Goal: Information Seeking & Learning: Learn about a topic

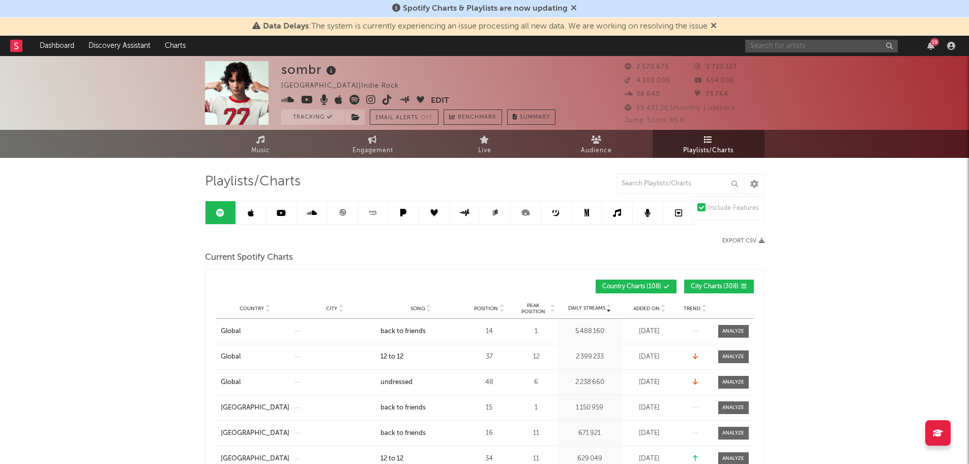
click at [829, 44] on input "text" at bounding box center [821, 46] width 153 height 13
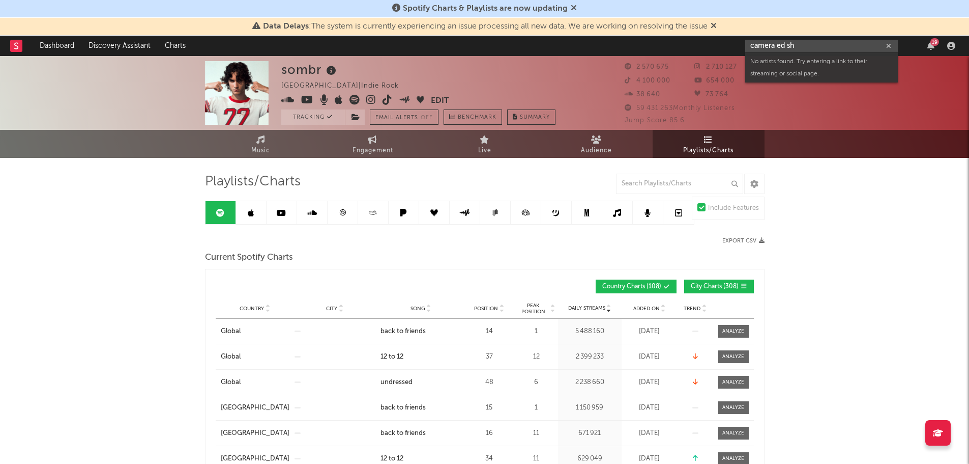
drag, startPoint x: 778, startPoint y: 46, endPoint x: 684, endPoint y: 61, distance: 94.7
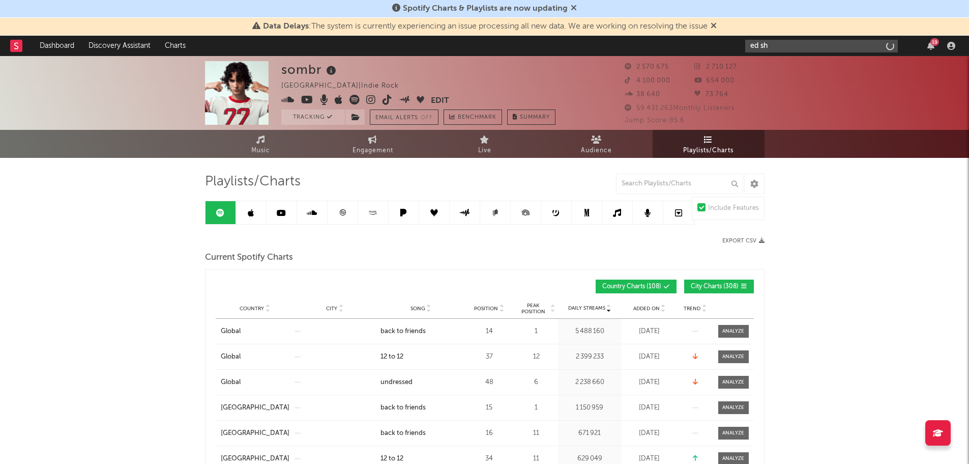
click at [769, 44] on input "ed sh" at bounding box center [821, 46] width 153 height 13
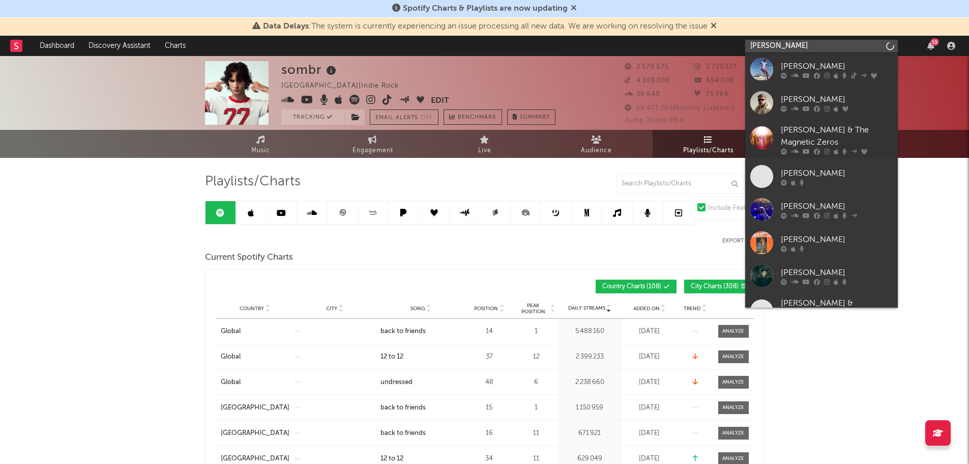
type input "[PERSON_NAME]"
click at [793, 68] on div "[PERSON_NAME]" at bounding box center [837, 66] width 112 height 12
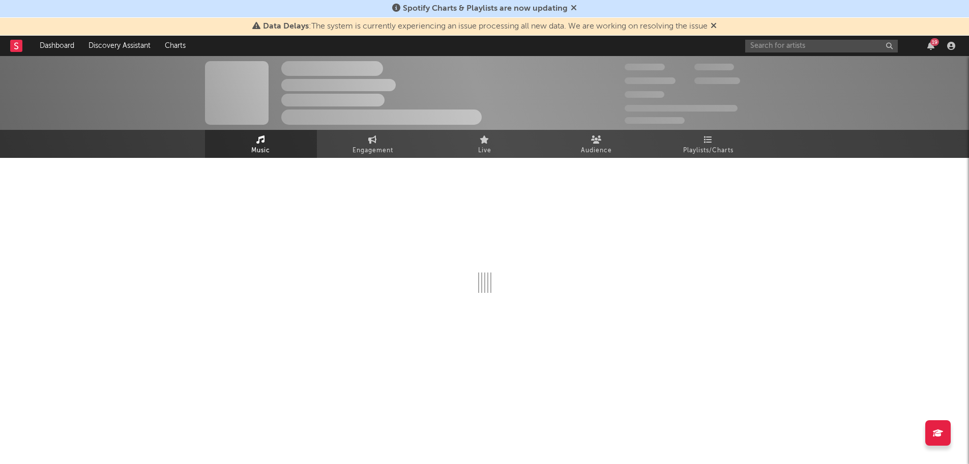
select select "6m"
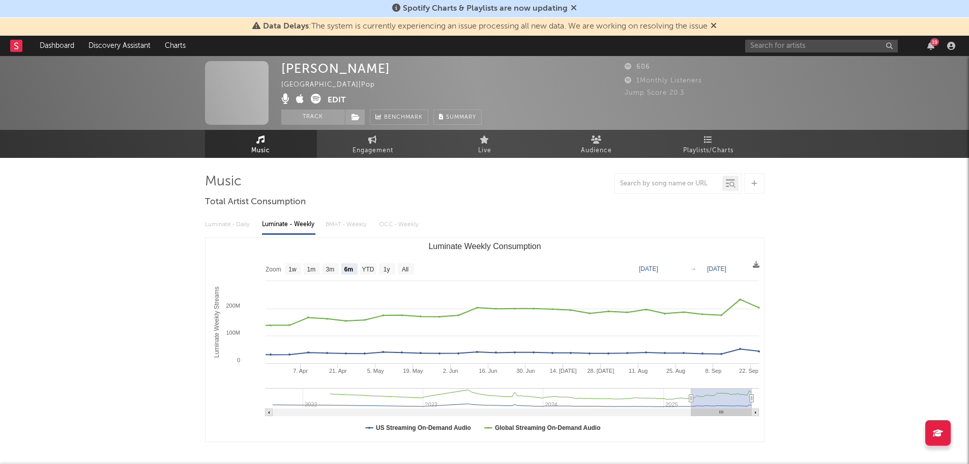
click at [761, 57] on div "[PERSON_NAME] [GEOGRAPHIC_DATA] | Pop Edit Track Benchmark Summary 606 1 Monthl…" at bounding box center [484, 93] width 969 height 74
click at [764, 44] on input "text" at bounding box center [821, 46] width 153 height 13
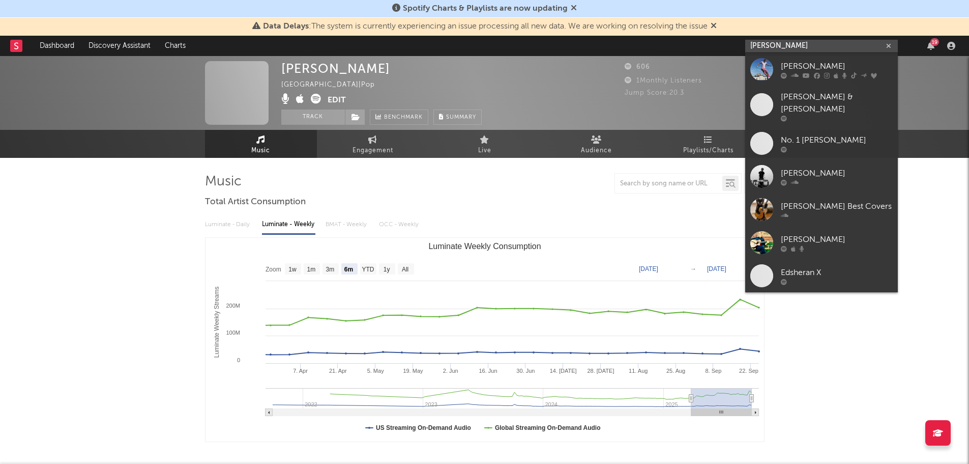
type input "[PERSON_NAME]"
click at [812, 69] on div "[PERSON_NAME]" at bounding box center [837, 66] width 112 height 12
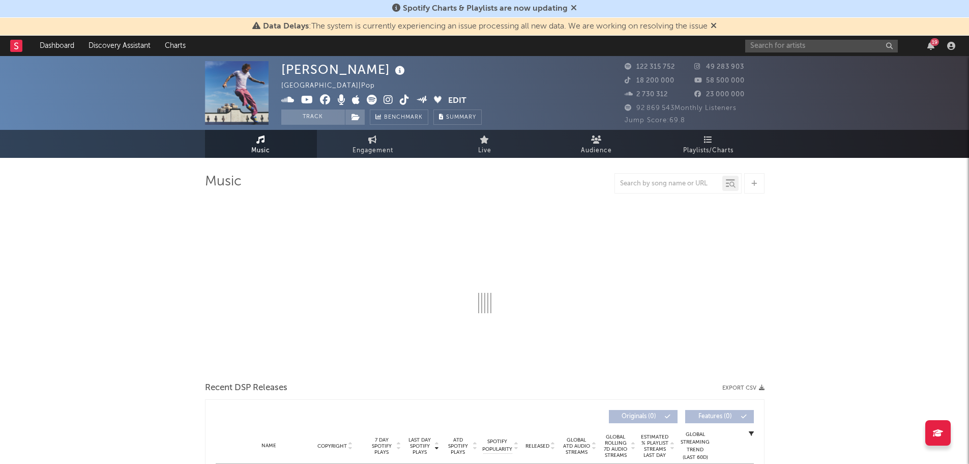
click at [318, 113] on button "Track" at bounding box center [313, 116] width 64 height 15
select select "6m"
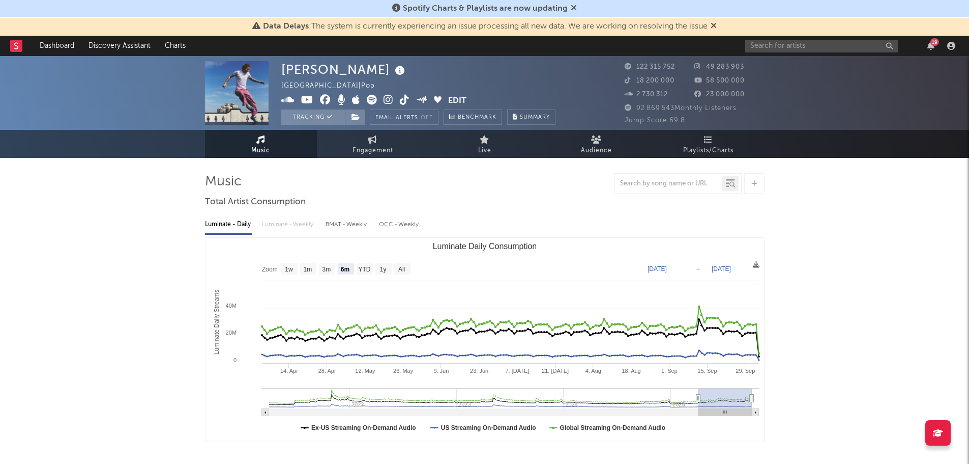
select select "6m"
click at [321, 117] on button "Tracking" at bounding box center [313, 116] width 64 height 15
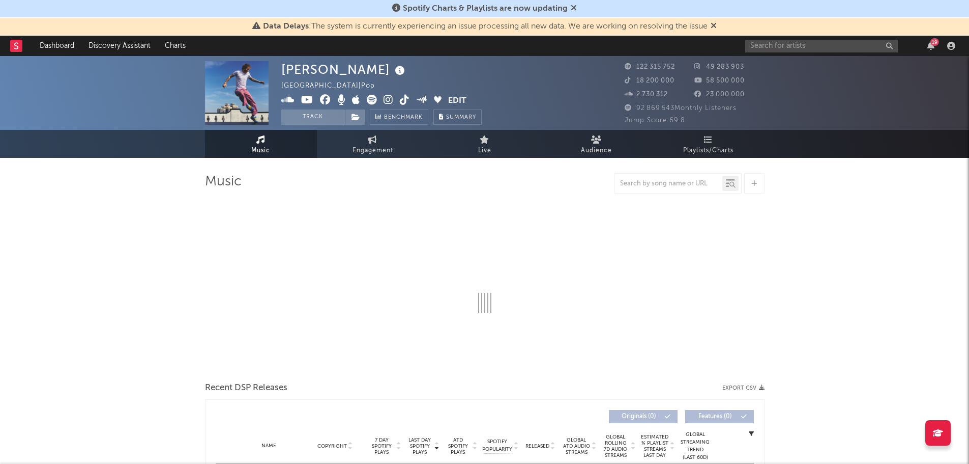
select select "6m"
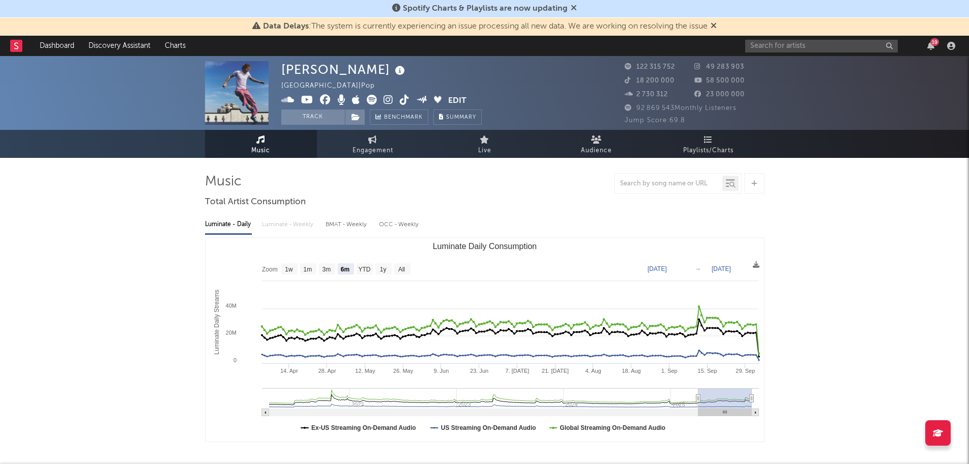
click at [353, 114] on icon at bounding box center [356, 116] width 9 height 7
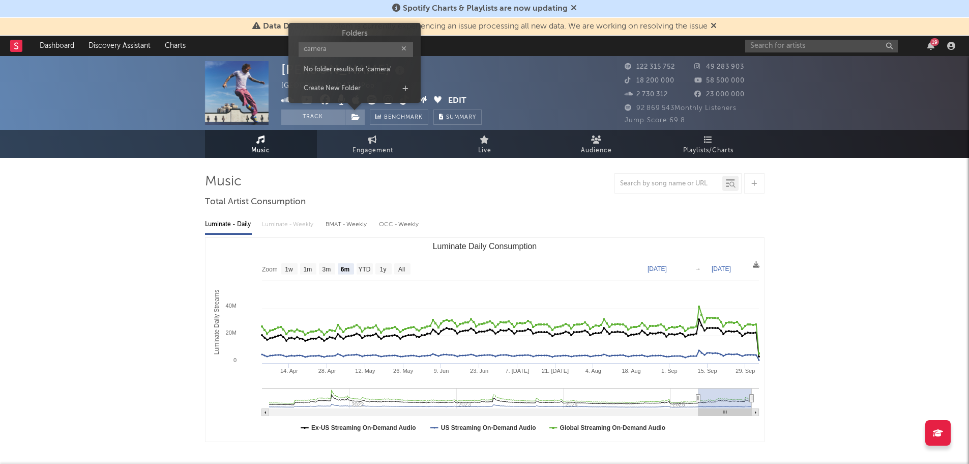
type input "camera"
click at [401, 46] on icon "button" at bounding box center [403, 48] width 5 height 7
click at [498, 69] on div "[PERSON_NAME] [GEOGRAPHIC_DATA] | Pop Edit Track Benchmark Summary" at bounding box center [446, 93] width 331 height 64
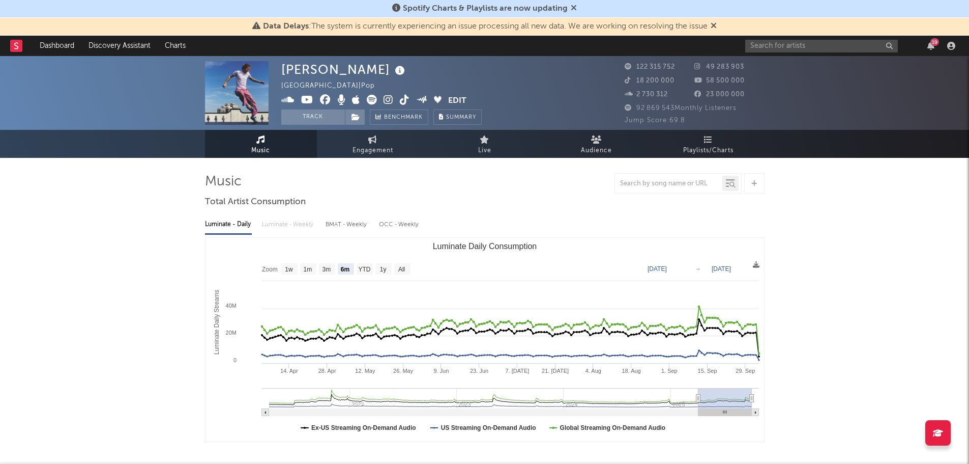
click at [306, 114] on button "Track" at bounding box center [313, 116] width 64 height 15
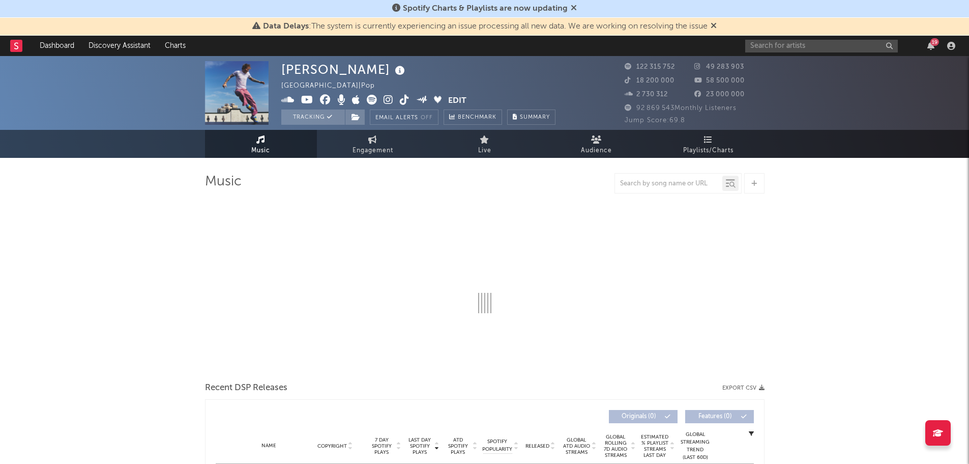
select select "6m"
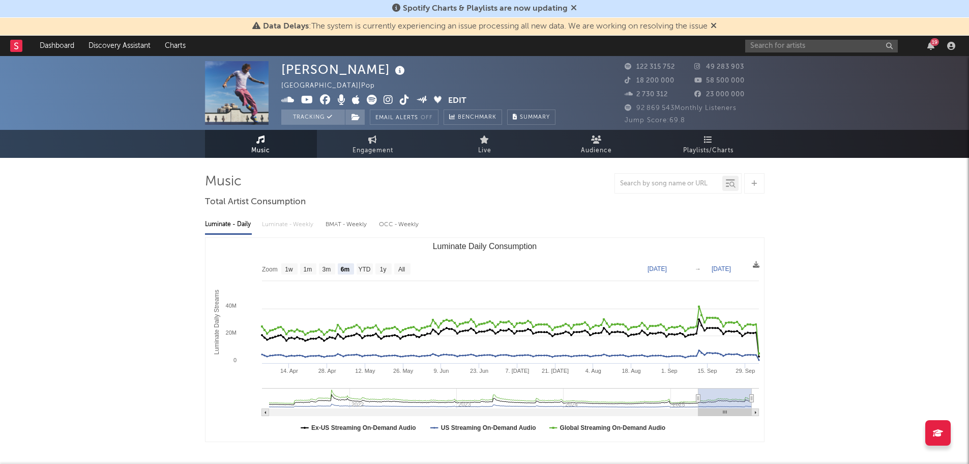
click at [578, 151] on link "Audience" at bounding box center [597, 144] width 112 height 28
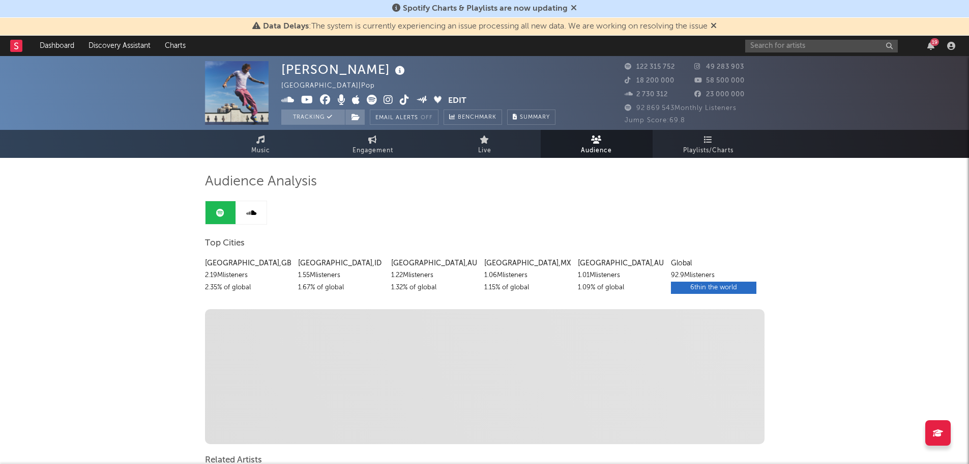
click at [306, 118] on button "Tracking" at bounding box center [313, 116] width 64 height 15
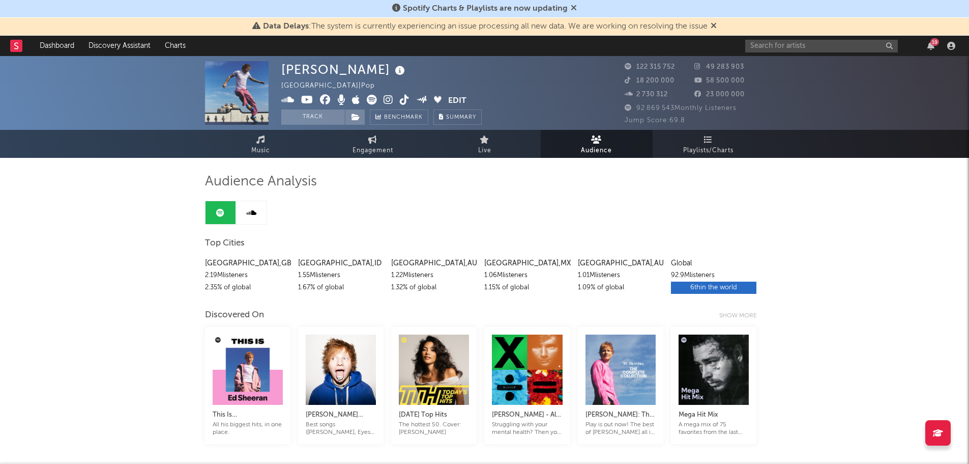
click at [254, 139] on link "Music" at bounding box center [261, 144] width 112 height 28
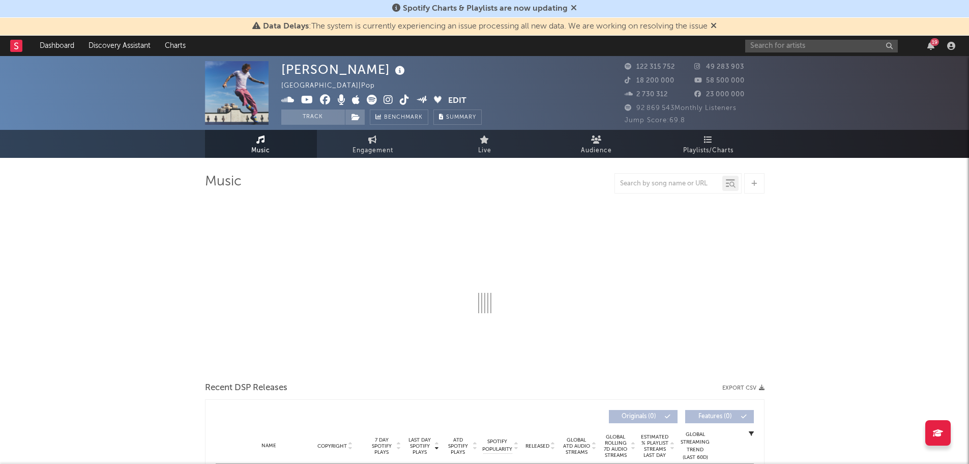
select select "6m"
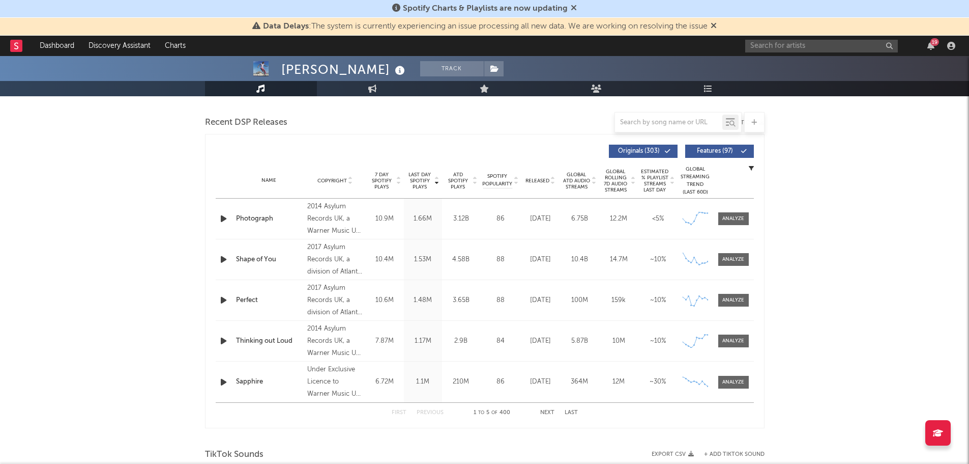
scroll to position [356, 0]
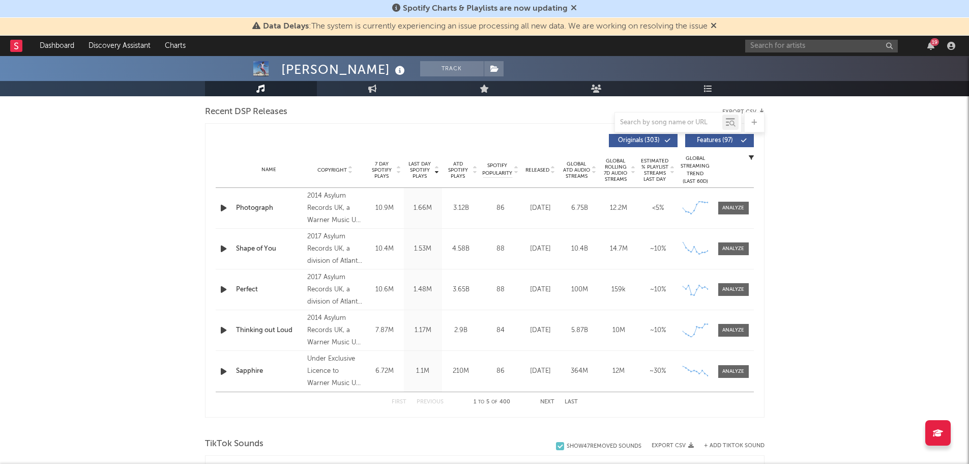
click at [548, 401] on button "Next" at bounding box center [547, 402] width 14 height 6
click at [245, 371] on div "Camera" at bounding box center [269, 371] width 67 height 10
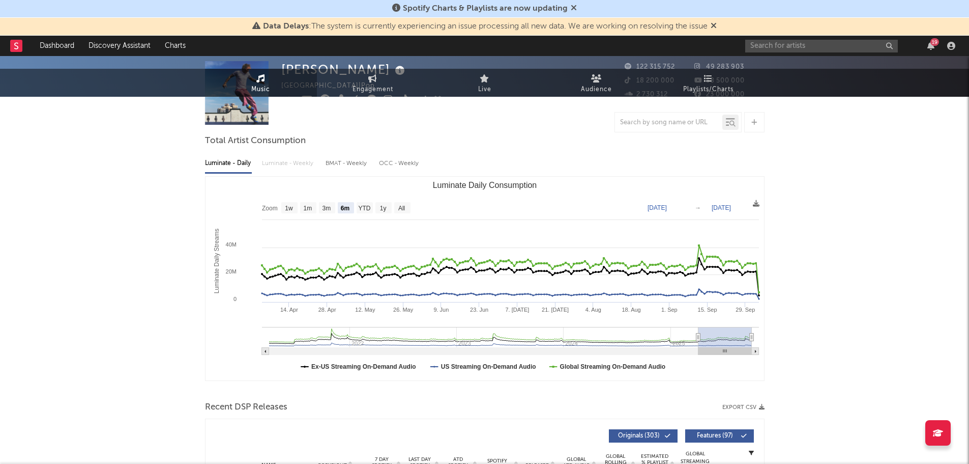
scroll to position [0, 0]
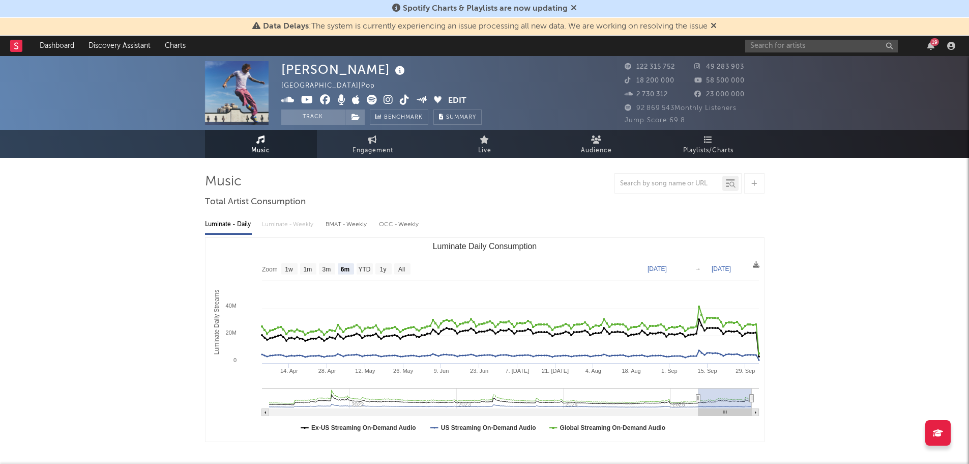
click at [594, 143] on icon at bounding box center [596, 139] width 11 height 8
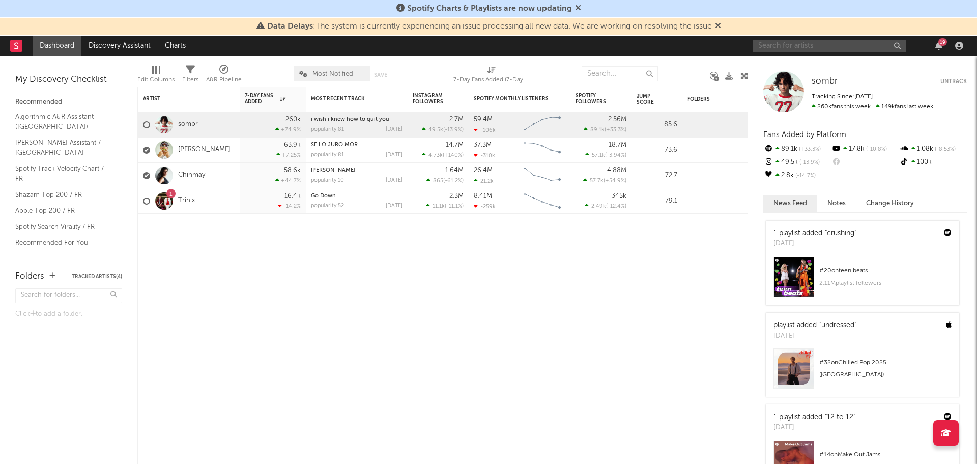
click at [789, 51] on input "text" at bounding box center [829, 46] width 153 height 13
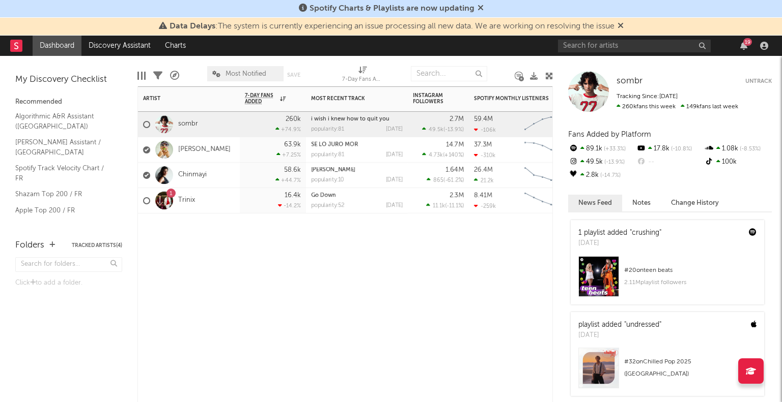
click at [291, 252] on div "Artist Notifications 7-Day Fans Added WoW % Change Most Recent Track Popularity…" at bounding box center [344, 244] width 415 height 316
click at [629, 50] on input "text" at bounding box center [634, 46] width 153 height 13
click at [613, 48] on input "[PERSON_NAME]" at bounding box center [634, 46] width 153 height 13
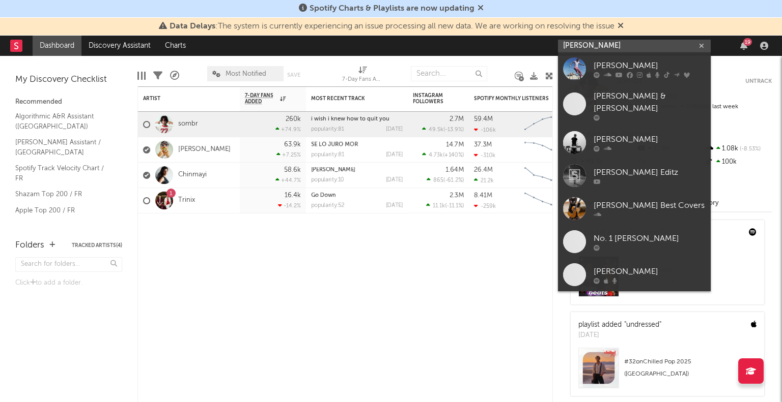
type input "[PERSON_NAME]"
click at [626, 77] on icon at bounding box center [629, 75] width 6 height 6
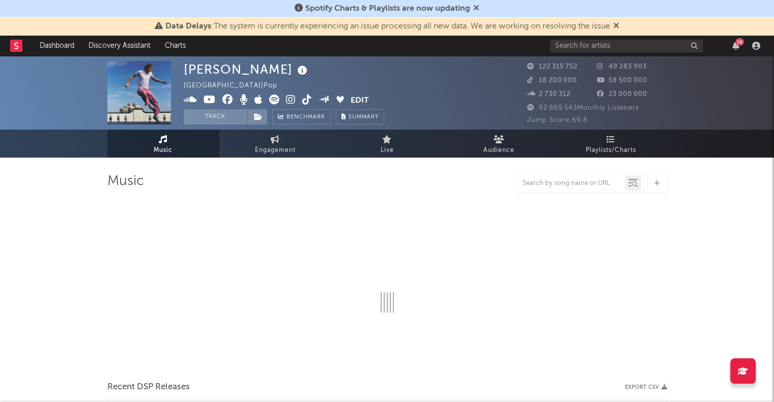
click at [213, 118] on button "Track" at bounding box center [216, 116] width 64 height 15
select select "6m"
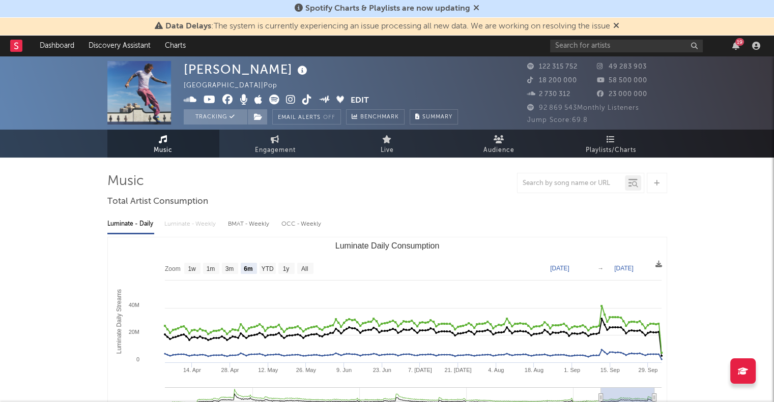
select select "6m"
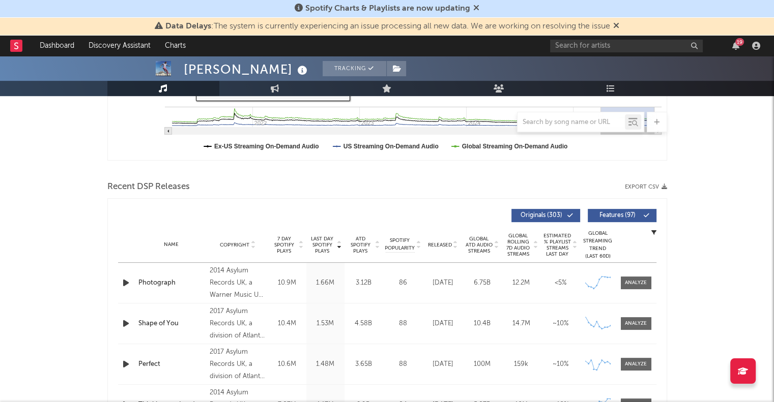
scroll to position [407, 0]
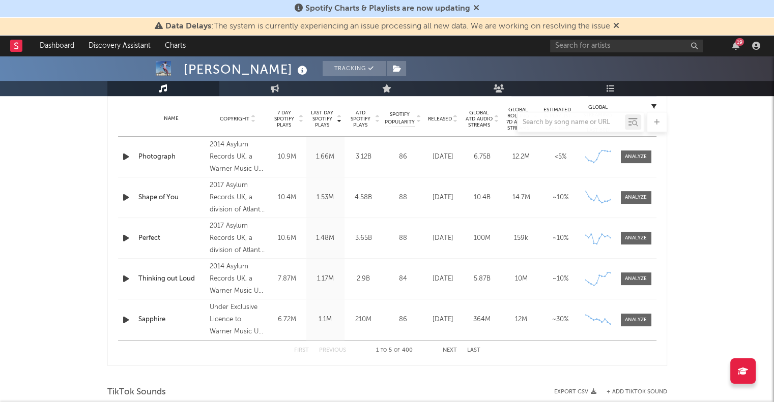
click at [447, 353] on button "Next" at bounding box center [450, 351] width 14 height 6
click at [153, 321] on div "Camera" at bounding box center [171, 320] width 67 height 10
click at [638, 317] on div at bounding box center [636, 320] width 22 height 8
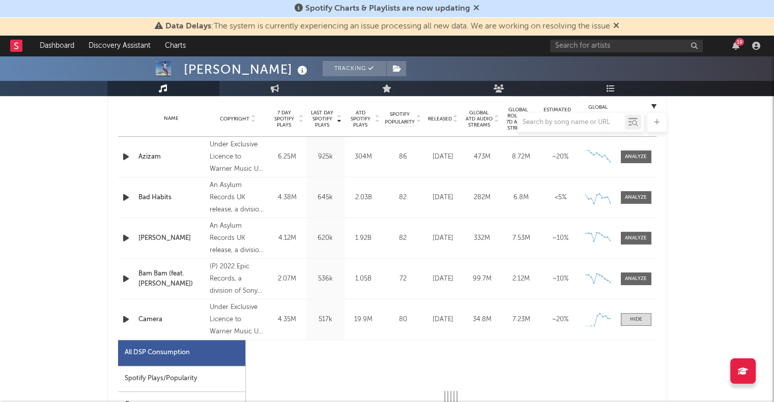
select select "1w"
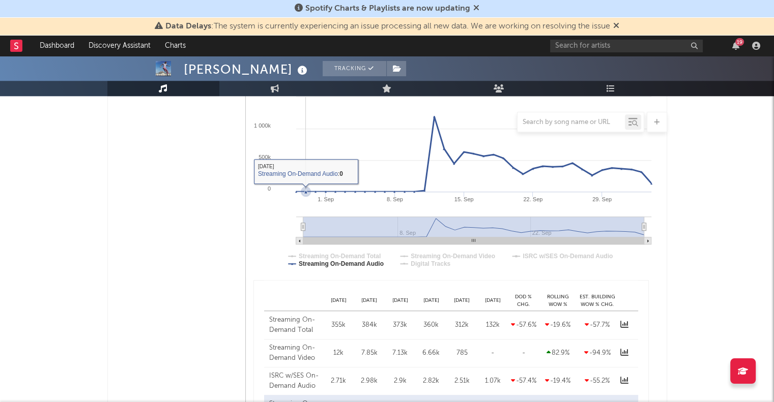
scroll to position [611, 0]
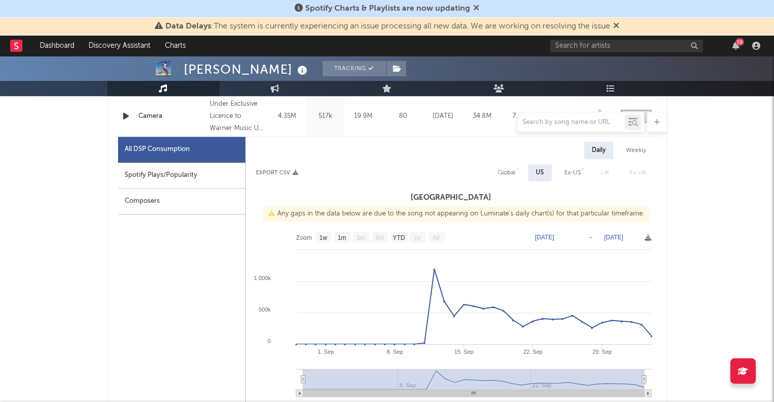
click at [178, 177] on div "Spotify Plays/Popularity" at bounding box center [181, 176] width 127 height 26
select select "1w"
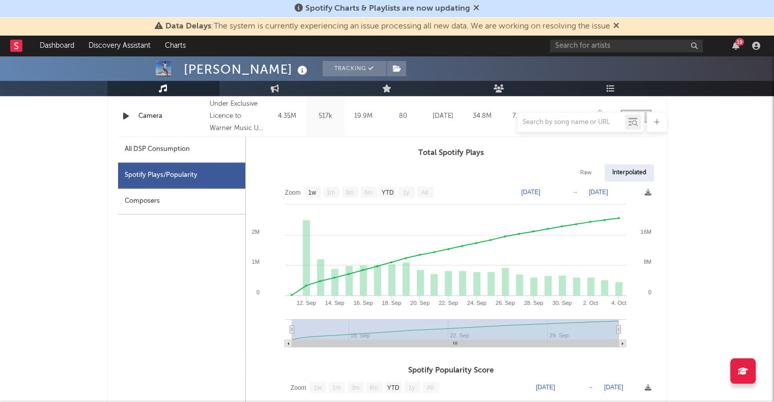
click at [170, 193] on div "Composers" at bounding box center [181, 202] width 127 height 26
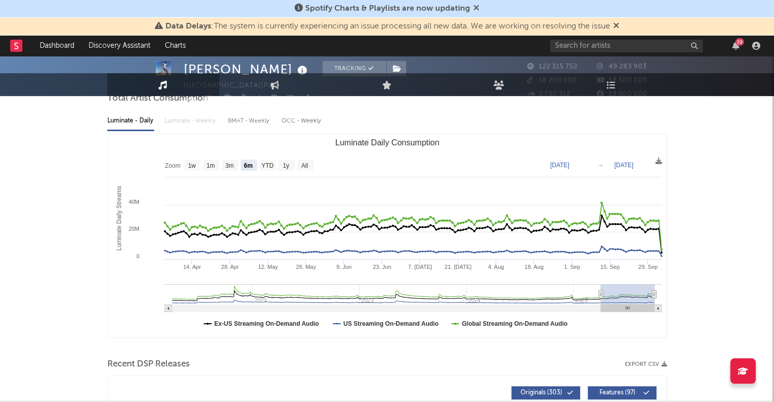
scroll to position [0, 0]
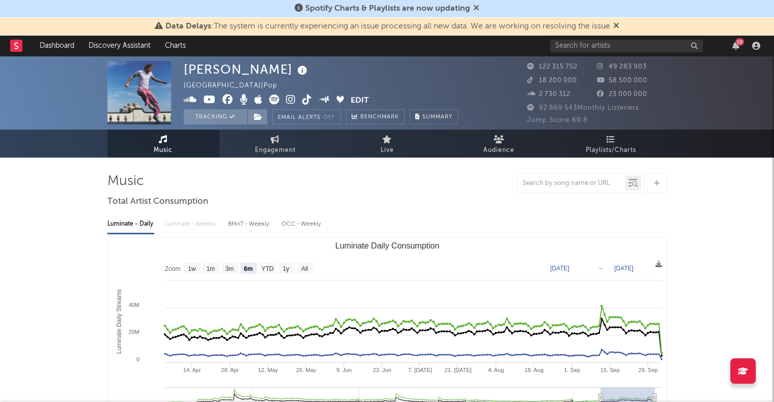
click at [283, 154] on span "Engagement" at bounding box center [275, 151] width 41 height 12
select select "1w"
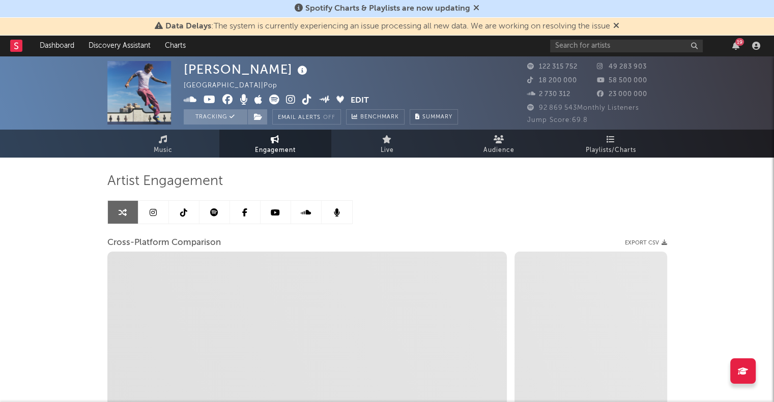
click at [383, 152] on span "Live" at bounding box center [387, 151] width 13 height 12
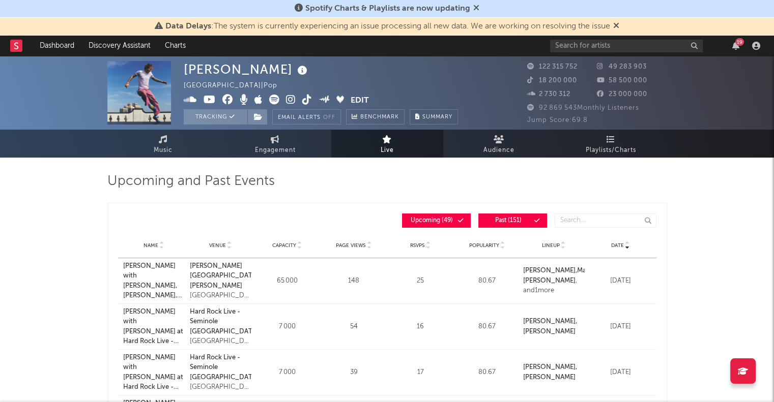
click at [494, 132] on link "Audience" at bounding box center [499, 144] width 112 height 28
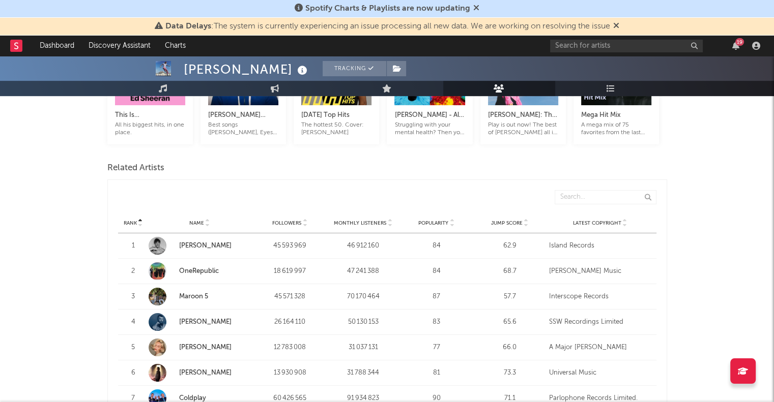
scroll to position [305, 0]
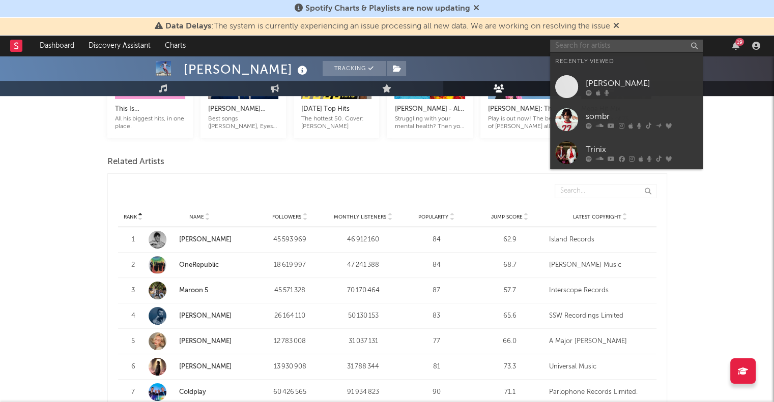
click at [586, 50] on input "text" at bounding box center [626, 46] width 153 height 13
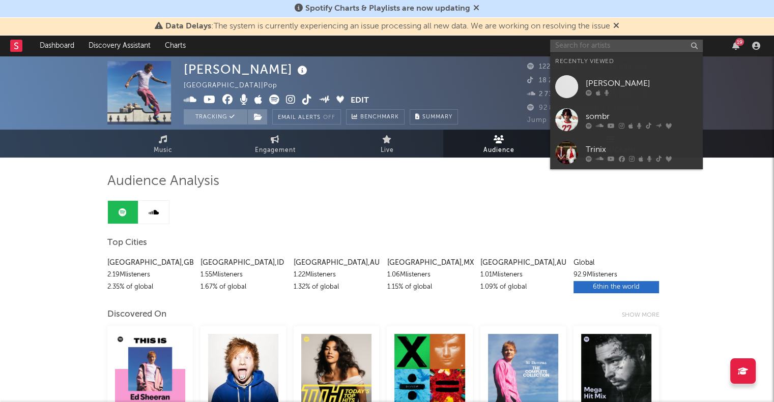
scroll to position [0, 0]
